Goal: Transaction & Acquisition: Download file/media

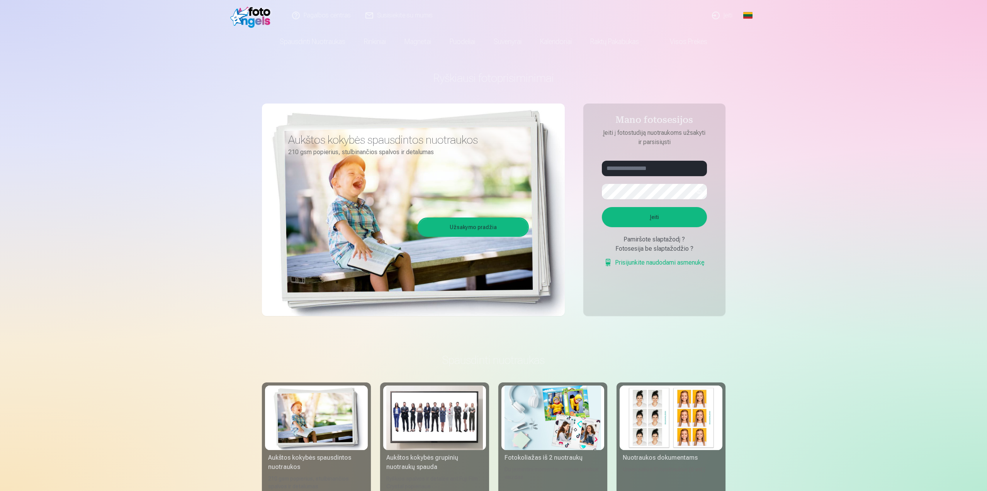
click at [725, 17] on link "Įeiti" at bounding box center [722, 15] width 35 height 31
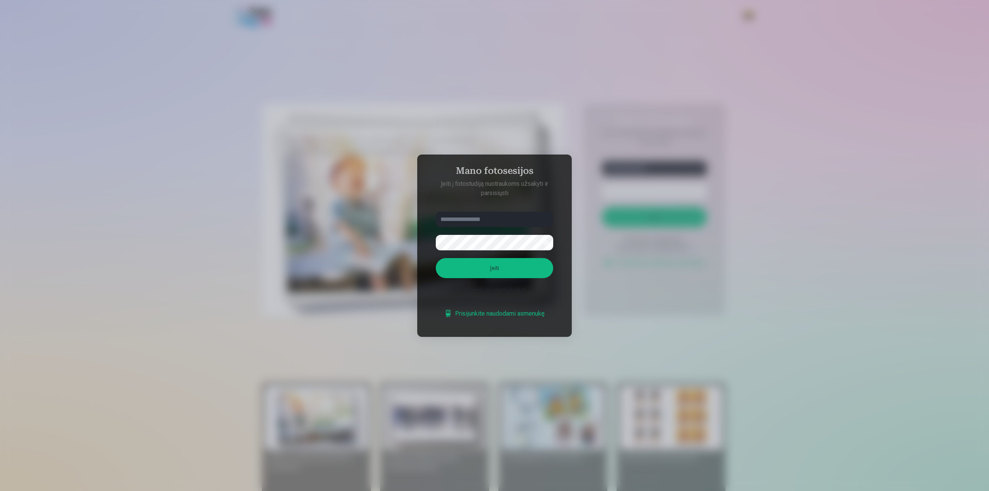
click at [489, 219] on input "text" at bounding box center [494, 219] width 117 height 15
type input "**********"
click at [489, 251] on form "**********" at bounding box center [494, 269] width 133 height 114
click at [503, 264] on button "Įeiti" at bounding box center [494, 268] width 117 height 20
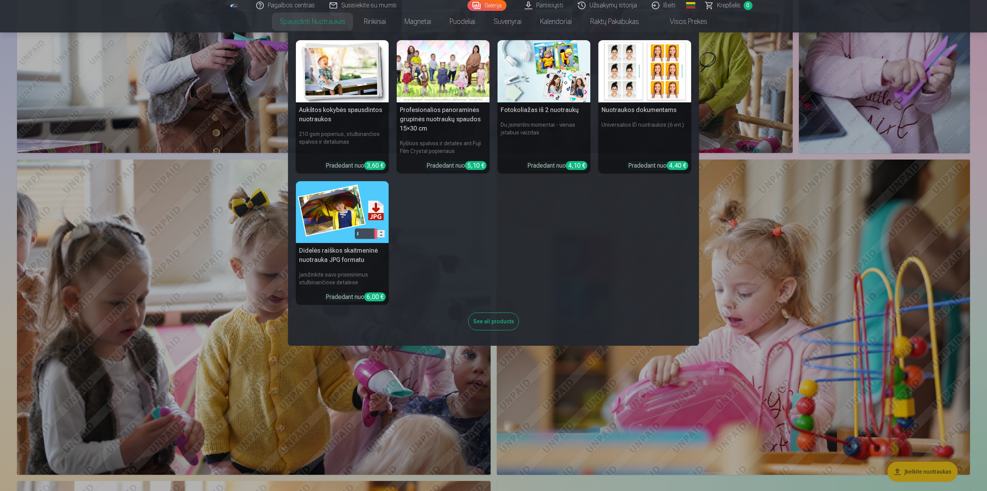
scroll to position [464, 0]
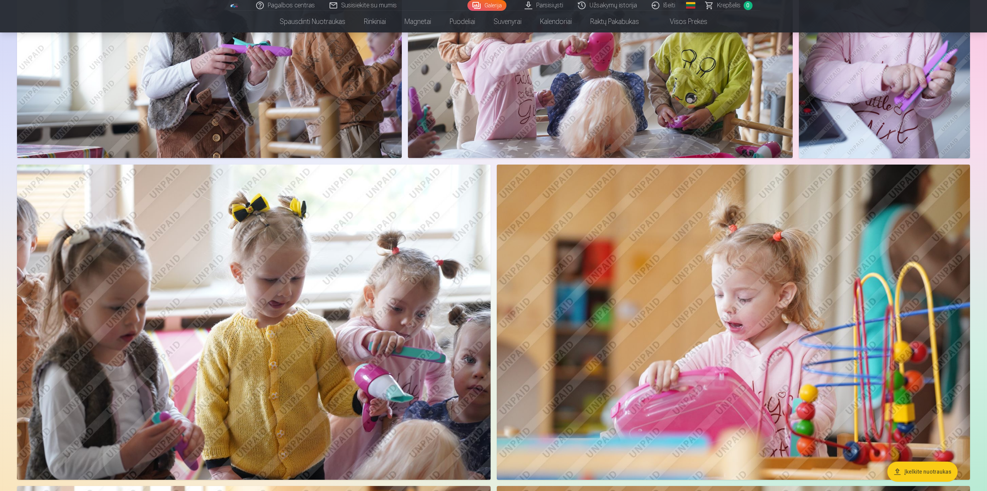
click at [558, 6] on link "Parsisiųsti" at bounding box center [544, 5] width 53 height 11
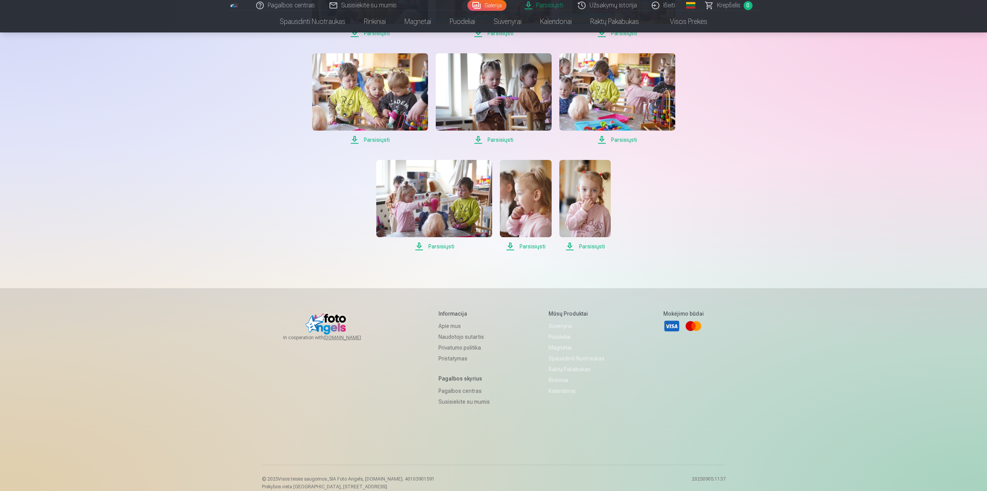
scroll to position [1004, 0]
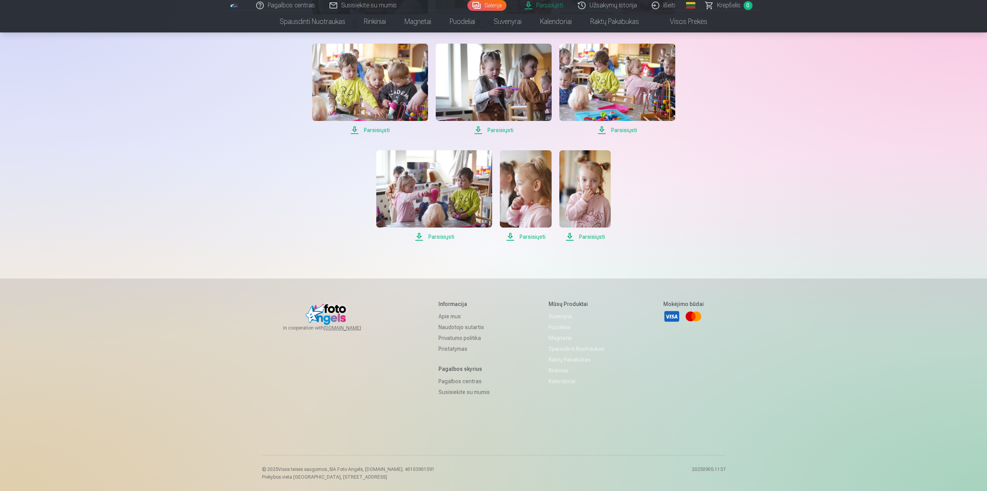
click at [593, 235] on span "Parsisiųsti" at bounding box center [584, 236] width 51 height 9
click at [528, 237] on span "Parsisiųsti" at bounding box center [525, 236] width 51 height 9
click at [617, 132] on span "Parsisiųsti" at bounding box center [617, 130] width 116 height 9
click at [619, 131] on span "Parsisiųsti" at bounding box center [617, 130] width 116 height 9
click at [508, 129] on span "Parsisiųsti" at bounding box center [494, 130] width 116 height 9
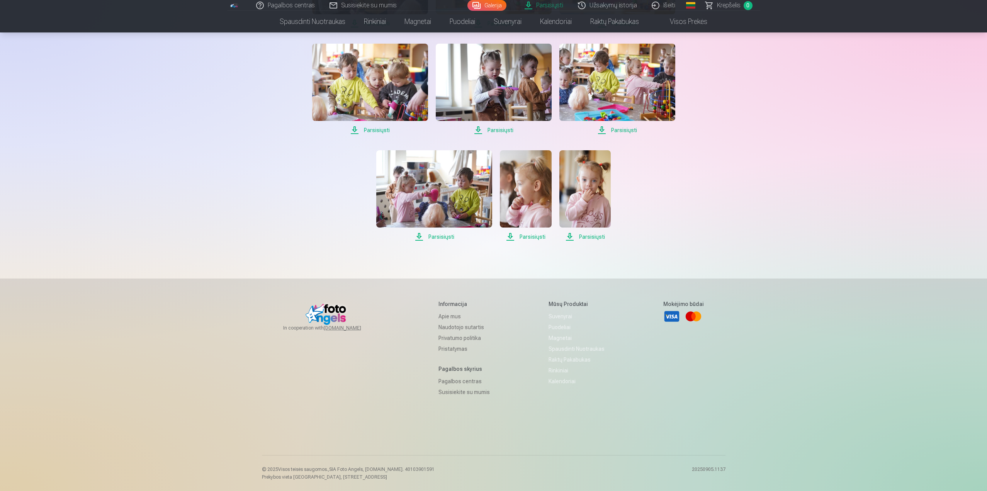
click at [383, 132] on span "Parsisiųsti" at bounding box center [370, 130] width 116 height 9
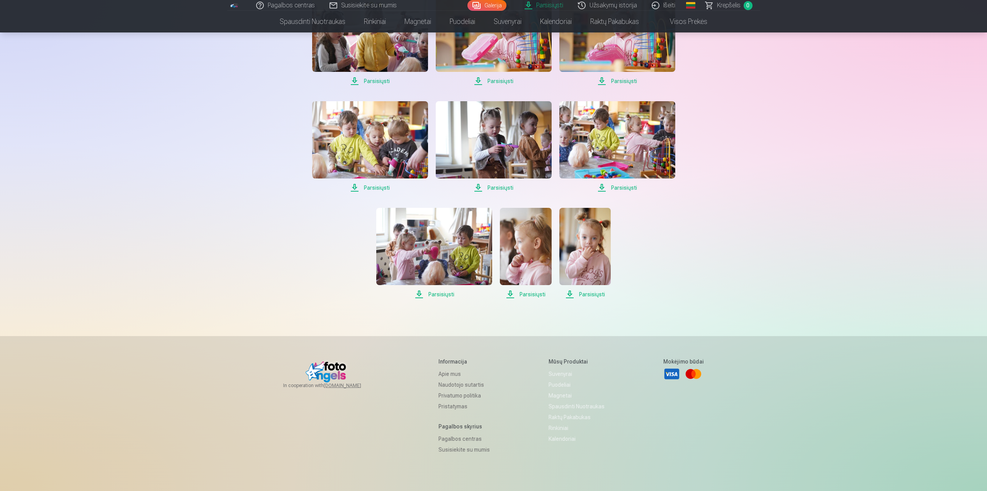
scroll to position [927, 0]
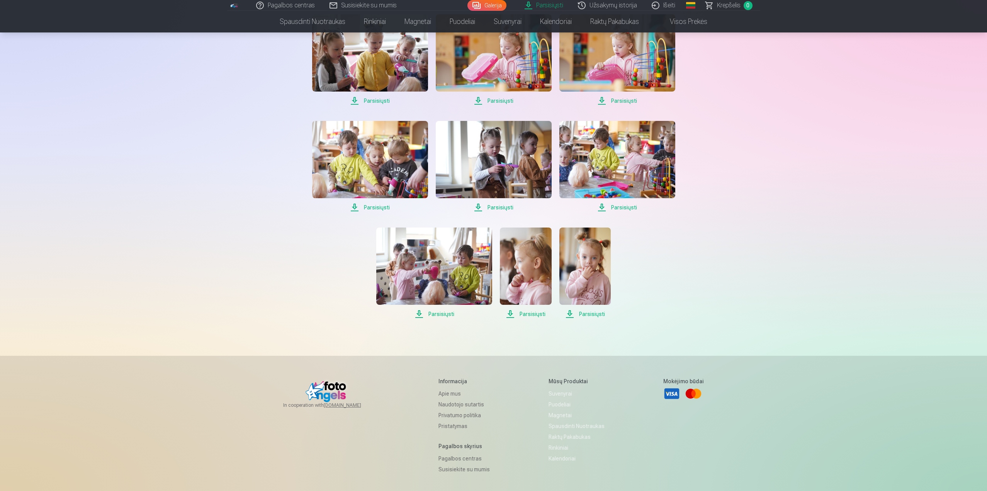
click at [621, 99] on span "Parsisiųsti" at bounding box center [617, 100] width 116 height 9
click at [500, 99] on span "Parsisiųsti" at bounding box center [494, 100] width 116 height 9
click at [617, 100] on span "Parsisiųsti" at bounding box center [617, 100] width 116 height 9
click at [384, 102] on span "Parsisiųsti" at bounding box center [370, 100] width 116 height 9
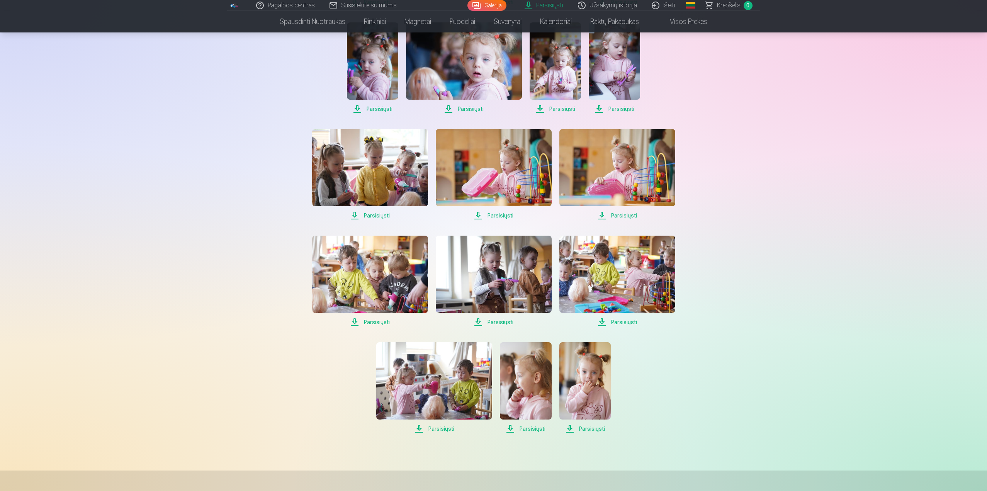
scroll to position [811, 0]
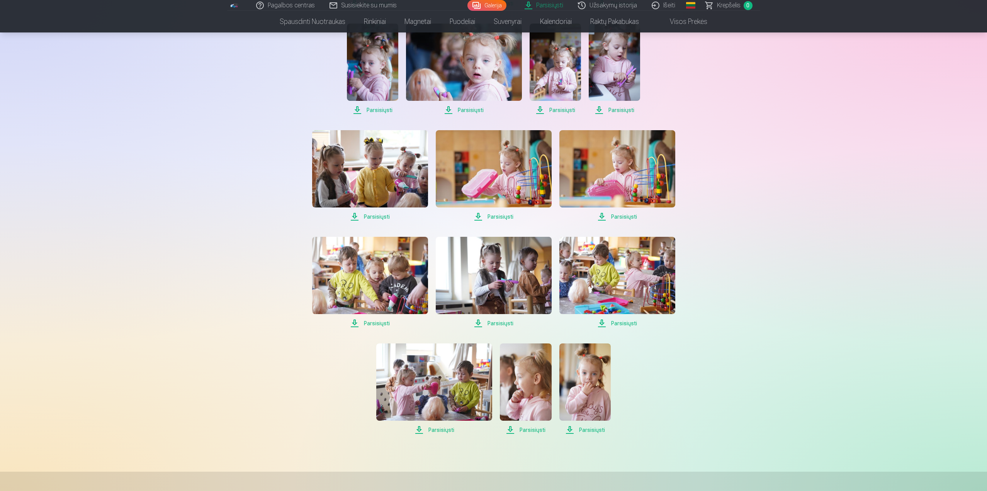
click at [622, 110] on span "Parsisiųsti" at bounding box center [614, 109] width 51 height 9
click at [558, 110] on span "Parsisiųsti" at bounding box center [555, 109] width 51 height 9
click at [472, 112] on span "Parsisiųsti" at bounding box center [464, 109] width 116 height 9
click at [386, 108] on span "Parsisiųsti" at bounding box center [372, 109] width 51 height 9
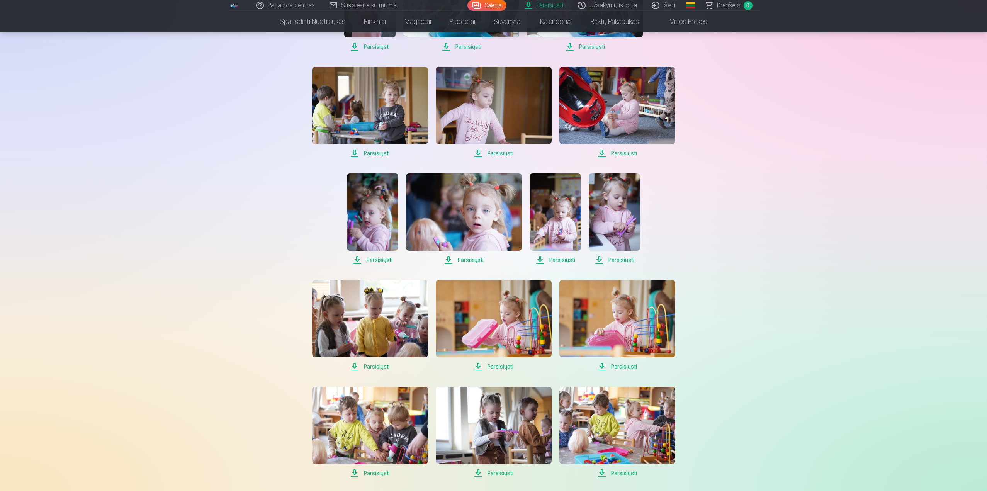
scroll to position [656, 0]
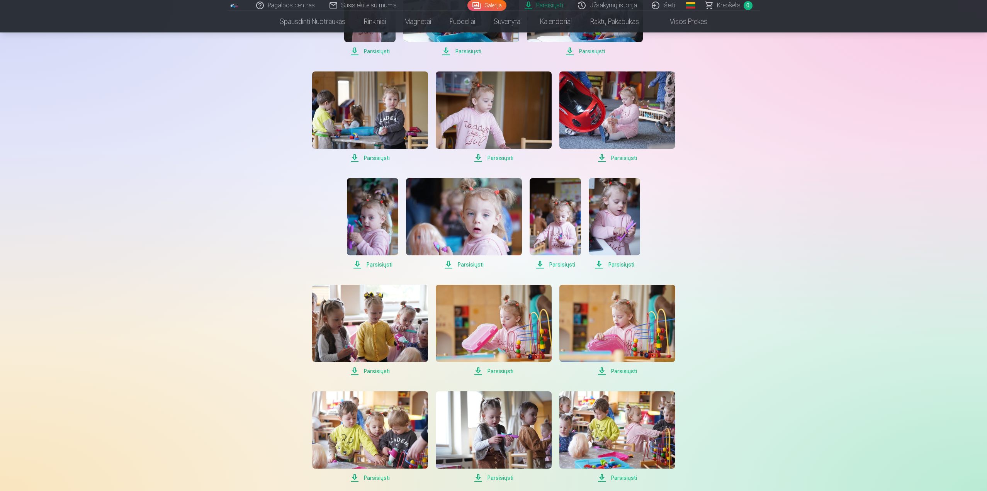
click at [623, 160] on span "Parsisiųsti" at bounding box center [617, 157] width 116 height 9
click at [495, 157] on span "Parsisiųsti" at bounding box center [494, 157] width 116 height 9
click at [384, 158] on span "Parsisiųsti" at bounding box center [370, 157] width 116 height 9
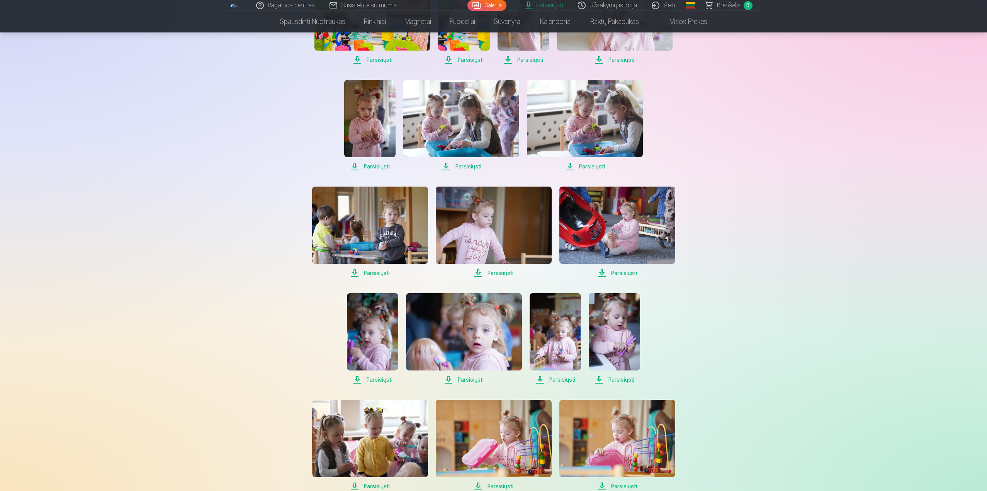
scroll to position [540, 0]
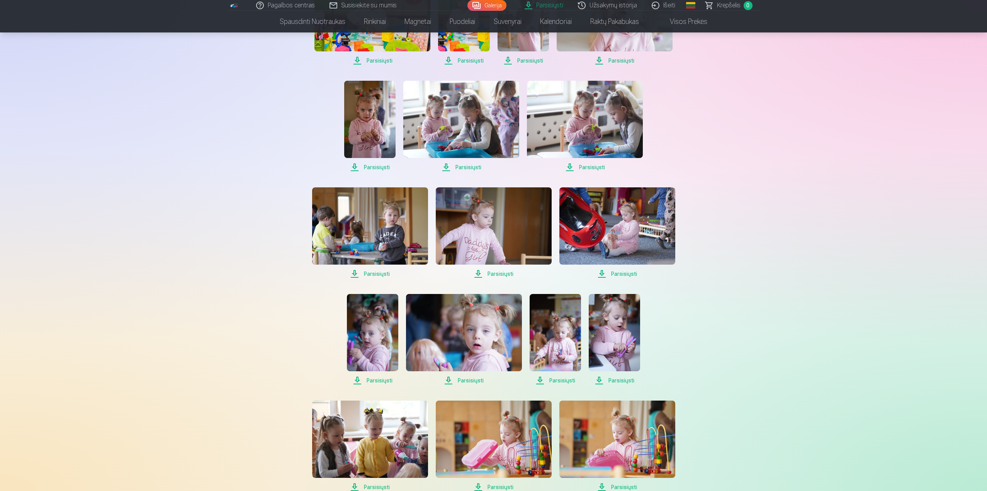
click at [593, 166] on span "Parsisiųsti" at bounding box center [585, 167] width 116 height 9
click at [470, 164] on span "Parsisiųsti" at bounding box center [461, 167] width 116 height 9
click at [383, 166] on span "Parsisiųsti" at bounding box center [369, 167] width 51 height 9
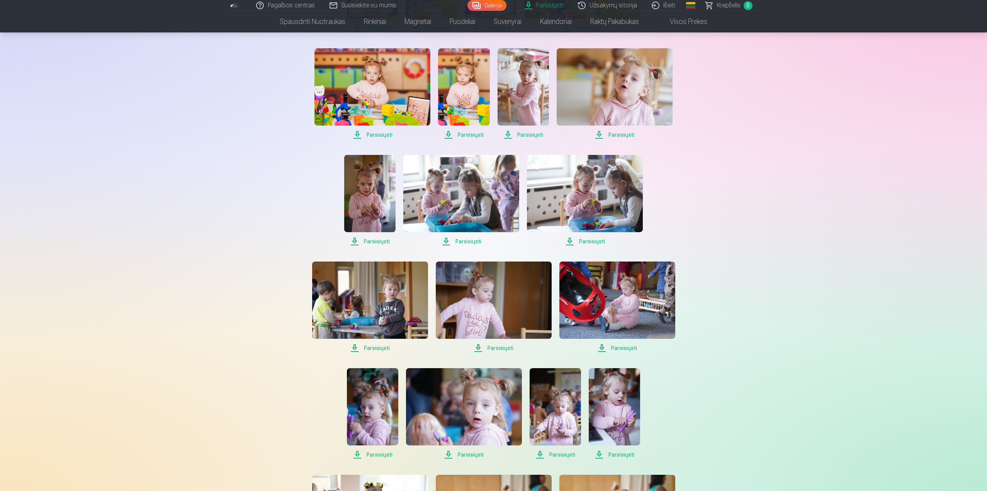
scroll to position [425, 0]
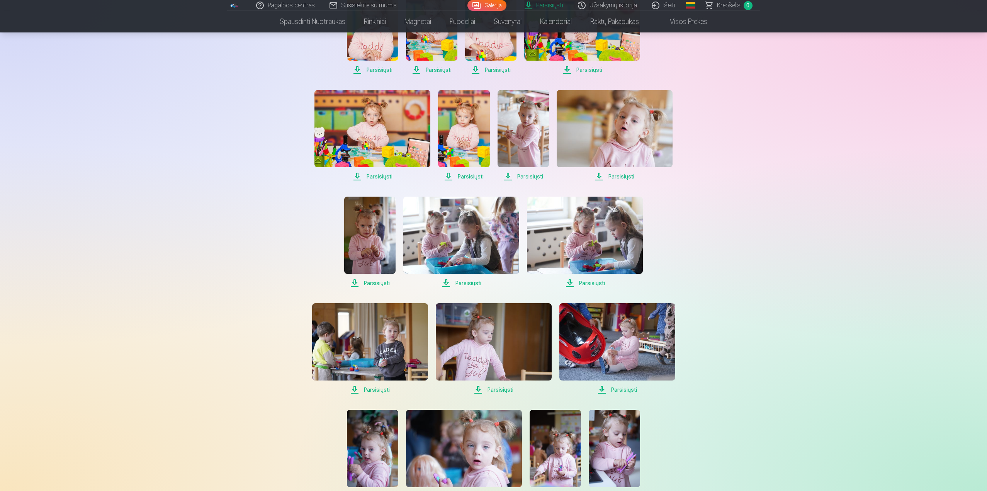
click at [627, 177] on span "Parsisiųsti" at bounding box center [615, 176] width 116 height 9
click at [527, 177] on span "Parsisiųsti" at bounding box center [523, 176] width 51 height 9
click at [481, 175] on span "Parsisiųsti" at bounding box center [463, 176] width 51 height 9
click at [380, 173] on span "Parsisiųsti" at bounding box center [372, 176] width 116 height 9
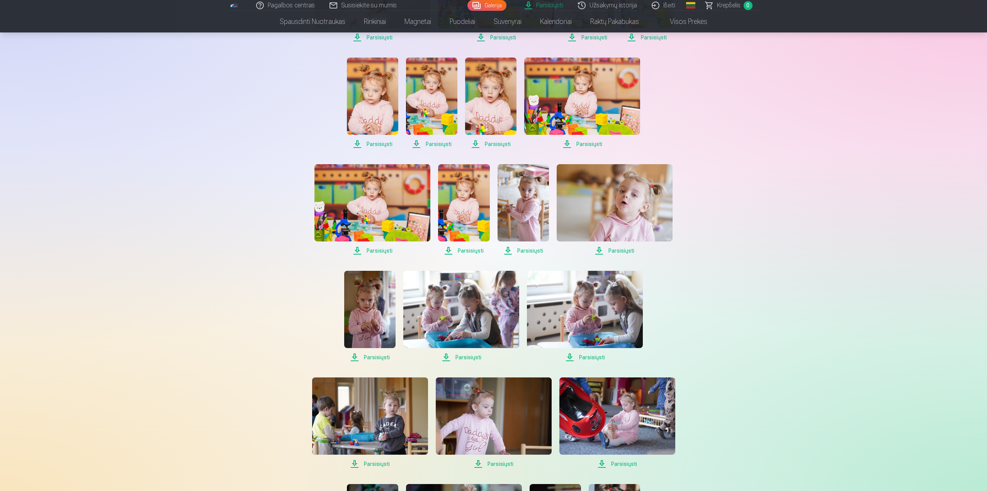
scroll to position [309, 0]
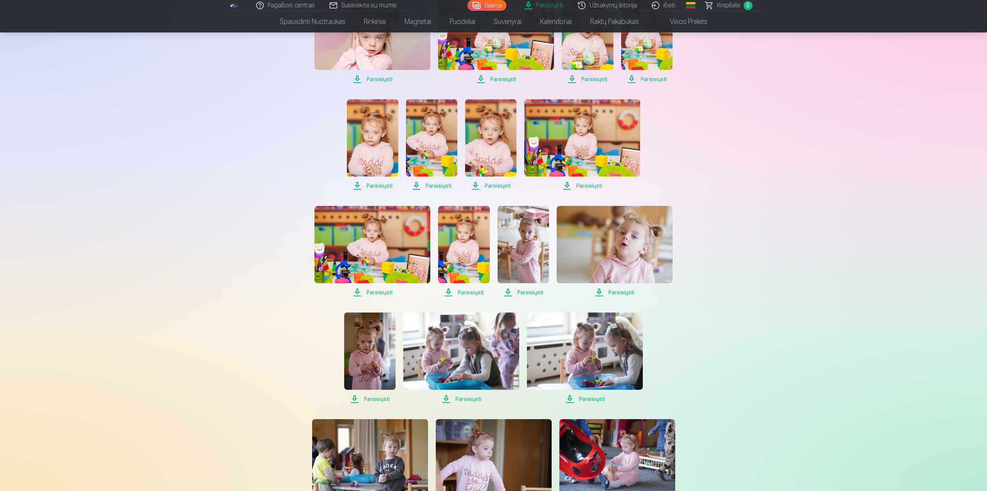
click at [585, 185] on span "Parsisiųsti" at bounding box center [582, 185] width 116 height 9
click at [494, 184] on span "Parsisiųsti" at bounding box center [490, 185] width 51 height 9
click at [441, 187] on span "Parsisiųsti" at bounding box center [431, 185] width 51 height 9
click at [384, 186] on span "Parsisiųsti" at bounding box center [372, 185] width 51 height 9
click at [649, 80] on span "Parsisiųsti" at bounding box center [646, 79] width 51 height 9
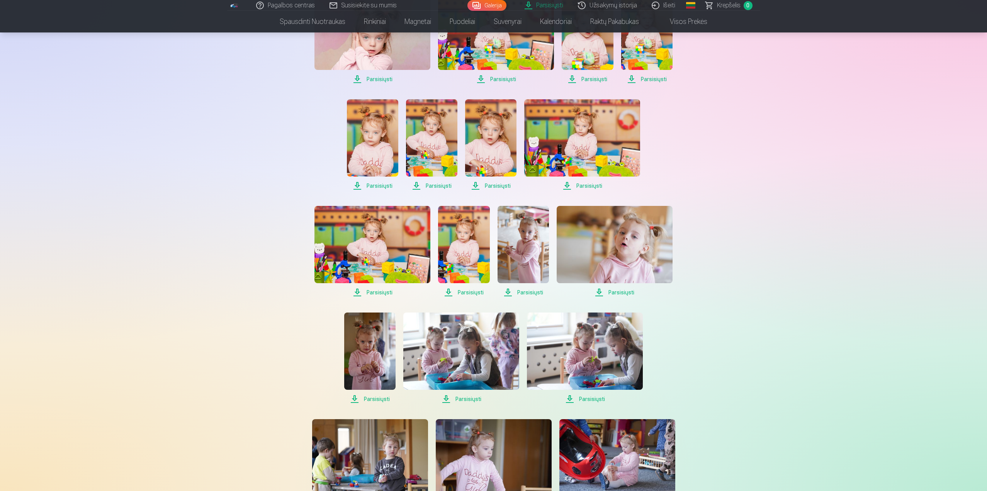
click at [591, 80] on span "Parsisiųsti" at bounding box center [587, 79] width 51 height 9
click at [508, 77] on span "Parsisiųsti" at bounding box center [496, 79] width 116 height 9
click at [378, 77] on span "Parsisiųsti" at bounding box center [372, 79] width 116 height 9
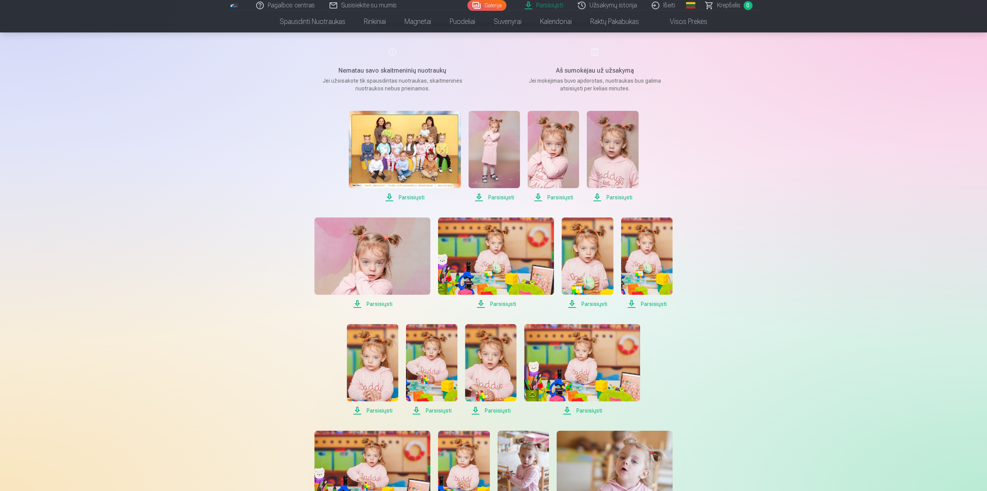
scroll to position [38, 0]
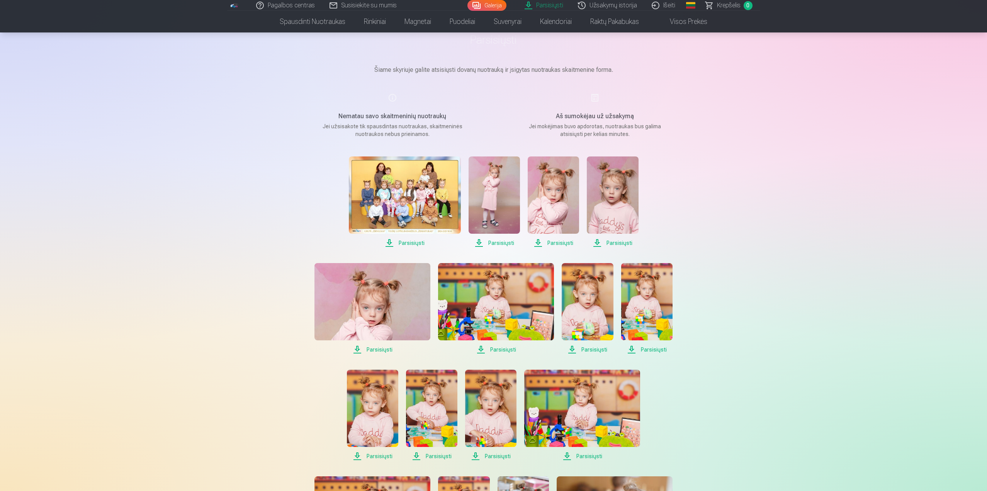
click at [619, 241] on span "Parsisiųsti" at bounding box center [612, 242] width 51 height 9
click at [564, 244] on span "Parsisiųsti" at bounding box center [553, 242] width 51 height 9
click at [508, 242] on span "Parsisiųsti" at bounding box center [494, 242] width 51 height 9
click at [417, 242] on span "Parsisiųsti" at bounding box center [405, 242] width 112 height 9
click at [555, 5] on link "Parsisiųsti" at bounding box center [544, 5] width 53 height 11
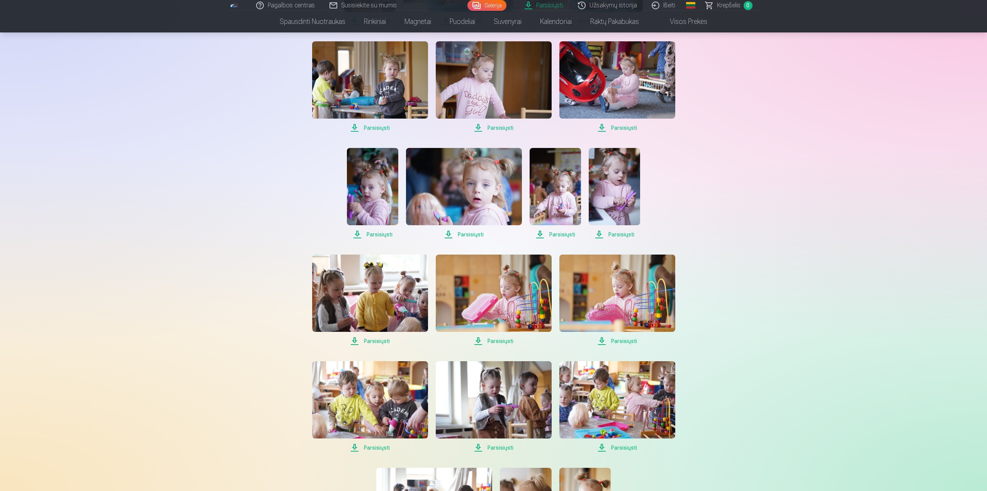
scroll to position [773, 0]
